Goal: Task Accomplishment & Management: Use online tool/utility

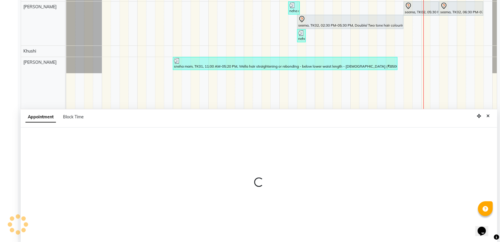
scroll to position [111, 0]
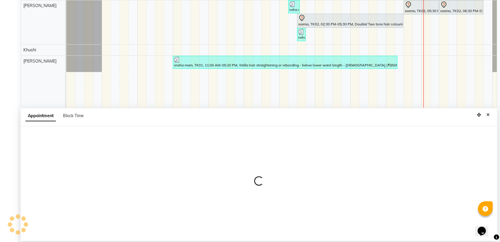
select select "12642"
select select "1080"
select select "tentative"
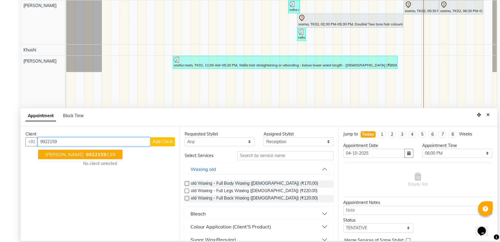
click at [72, 157] on span "[PERSON_NAME]" at bounding box center [64, 155] width 38 height 6
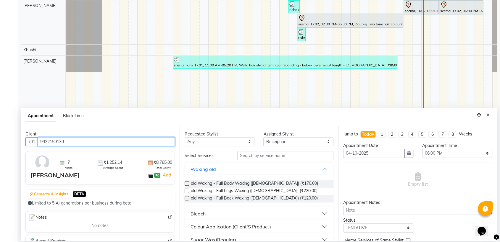
type input "9922159139"
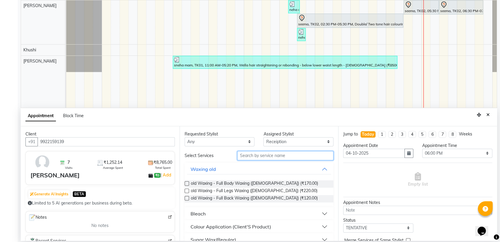
click at [280, 152] on input "text" at bounding box center [285, 155] width 96 height 9
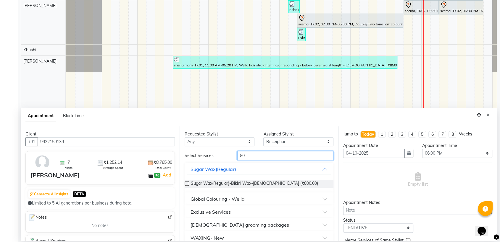
type input "8"
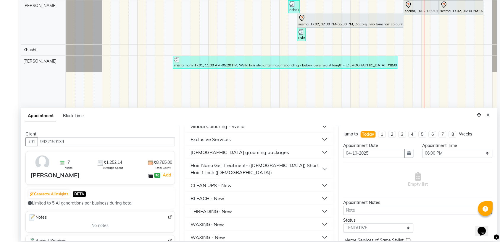
scroll to position [230, 0]
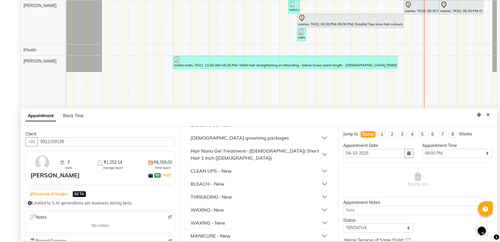
type input "50"
click at [227, 194] on div "THREADING- New" at bounding box center [210, 197] width 41 height 7
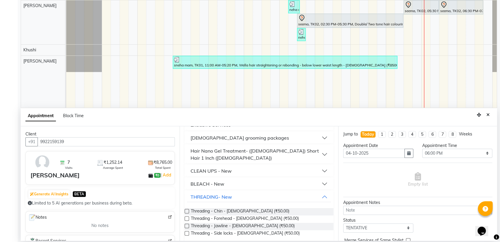
click at [187, 209] on label at bounding box center [186, 211] width 4 height 4
click at [187, 210] on input "checkbox" at bounding box center [186, 212] width 4 height 4
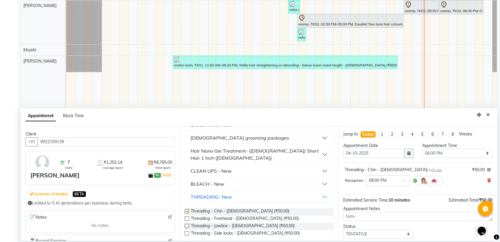
checkbox input "false"
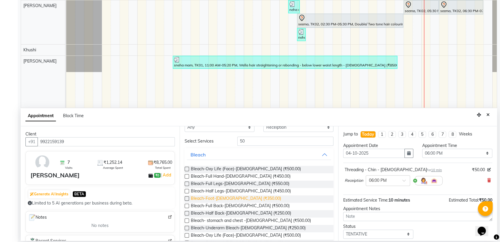
scroll to position [0, 0]
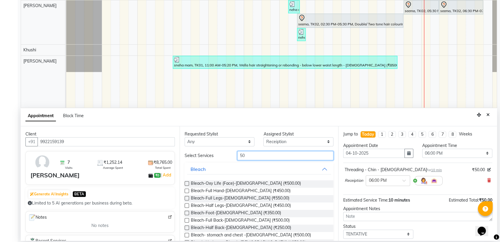
click at [261, 156] on input "50" at bounding box center [285, 155] width 96 height 9
type input "5"
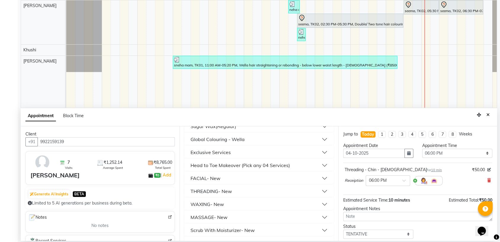
scroll to position [98, 0]
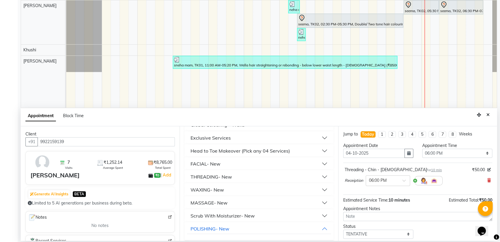
type input "30"
click at [221, 172] on button "THREADING- New" at bounding box center [259, 177] width 144 height 11
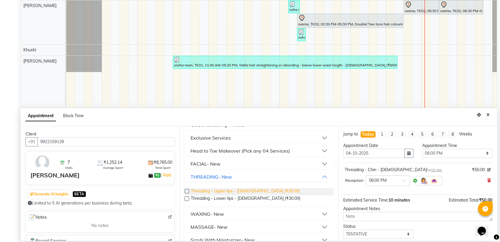
click at [229, 188] on span "Threading - Upper lips - [DEMOGRAPHIC_DATA] (₹30.00)" at bounding box center [245, 191] width 109 height 7
checkbox input "false"
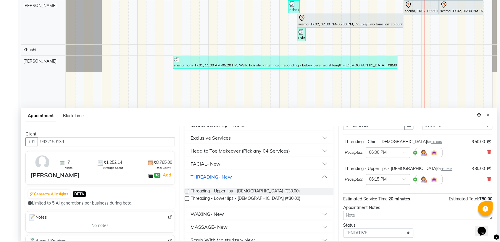
scroll to position [61, 0]
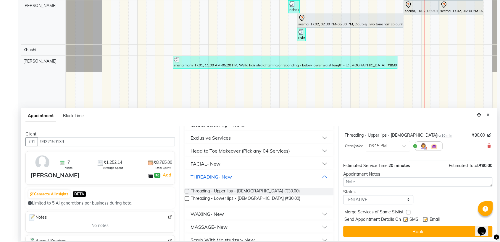
click at [406, 220] on label at bounding box center [405, 220] width 4 height 4
click at [406, 220] on input "checkbox" at bounding box center [405, 220] width 4 height 4
checkbox input "false"
click at [427, 218] on label at bounding box center [425, 220] width 4 height 4
click at [427, 218] on input "checkbox" at bounding box center [425, 220] width 4 height 4
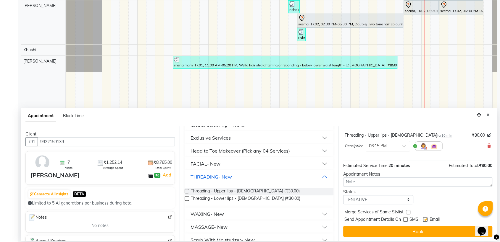
checkbox input "false"
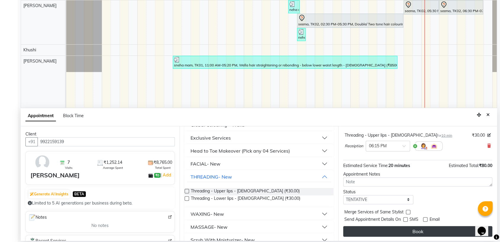
click at [419, 232] on button "Book" at bounding box center [417, 231] width 149 height 11
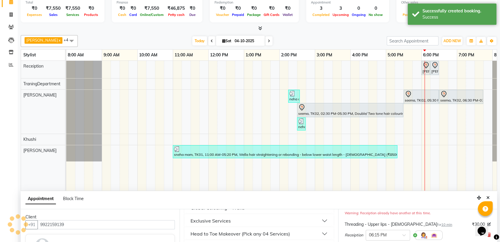
scroll to position [0, 0]
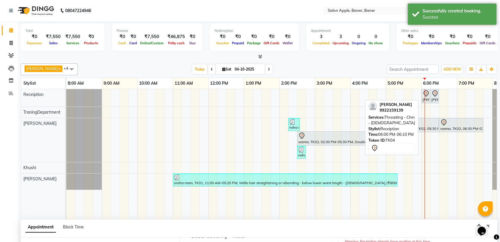
click at [428, 100] on div at bounding box center [429, 97] width 2 height 14
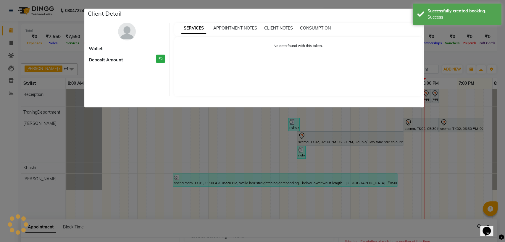
select select "7"
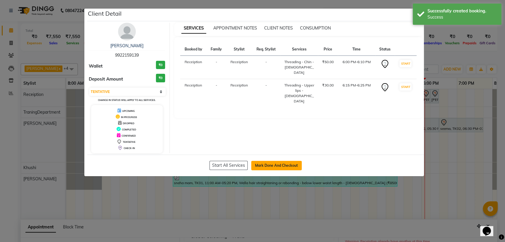
click at [282, 167] on button "Mark Done And Checkout" at bounding box center [276, 165] width 51 height 9
select select "service"
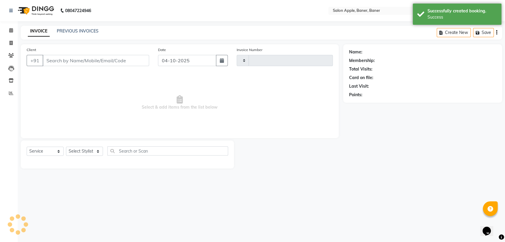
type input "0614"
select select "771"
type input "9922159139"
select select "12642"
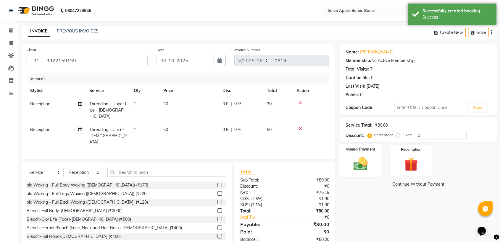
click at [363, 159] on img at bounding box center [360, 164] width 23 height 17
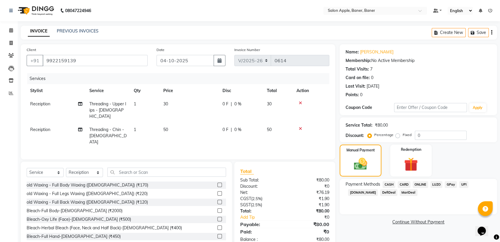
click at [417, 185] on span "ONLINE" at bounding box center [419, 185] width 15 height 7
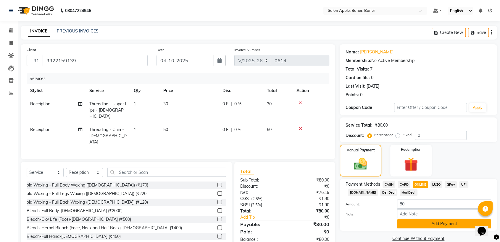
click at [420, 222] on button "Add Payment" at bounding box center [444, 224] width 94 height 9
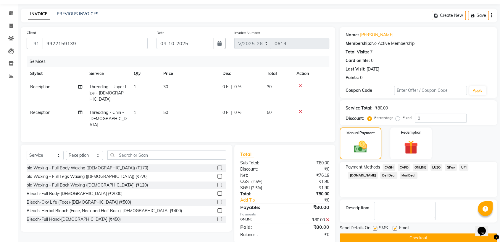
scroll to position [26, 0]
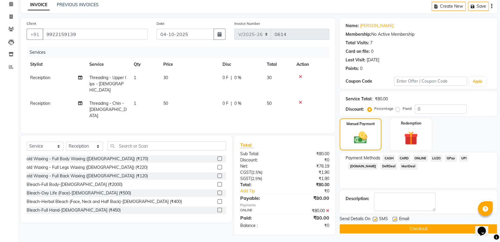
click at [376, 219] on label at bounding box center [374, 219] width 4 height 4
click at [376, 219] on input "checkbox" at bounding box center [374, 220] width 4 height 4
checkbox input "false"
click at [396, 220] on label at bounding box center [394, 219] width 4 height 4
click at [396, 220] on input "checkbox" at bounding box center [394, 220] width 4 height 4
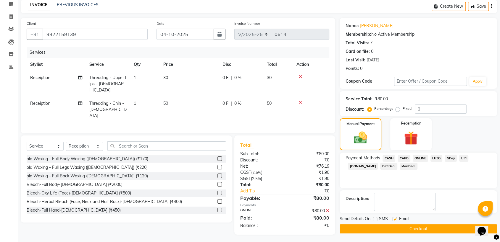
checkbox input "false"
click at [395, 225] on button "Checkout" at bounding box center [417, 229] width 157 height 9
